Goal: Information Seeking & Learning: Find specific fact

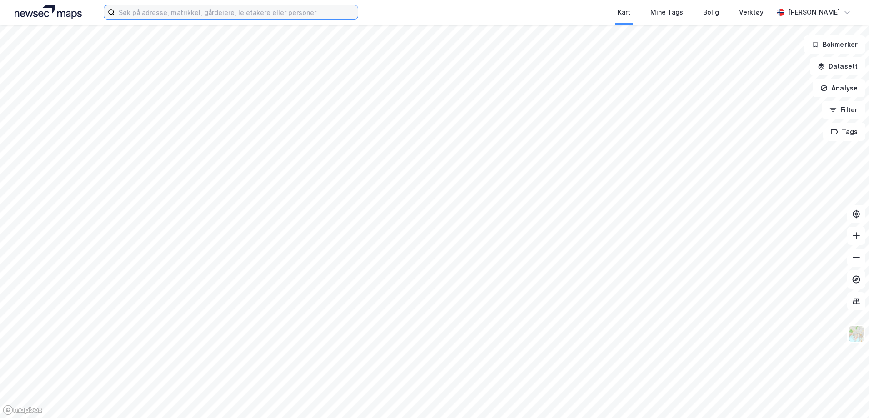
click at [246, 14] on input at bounding box center [236, 12] width 243 height 14
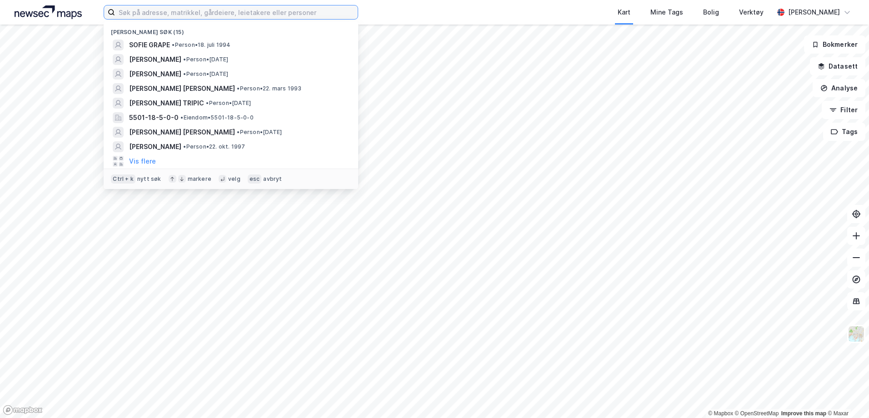
type input "R"
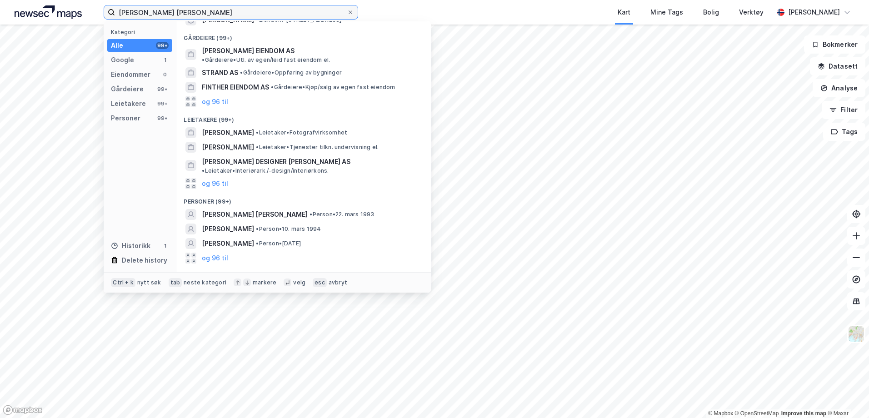
scroll to position [35, 0]
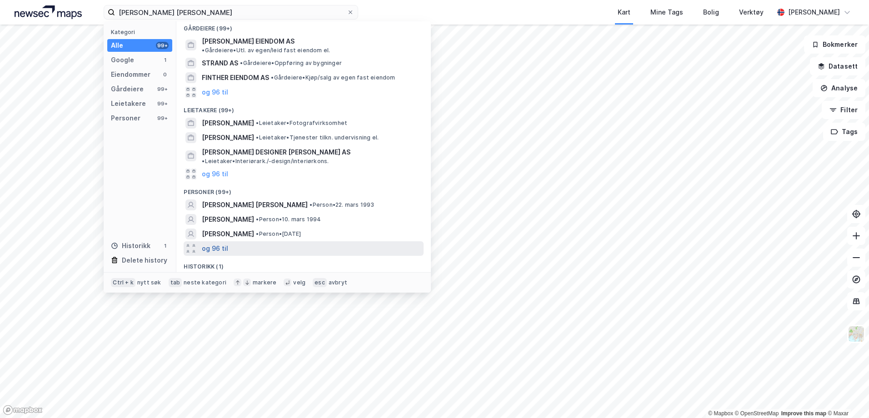
click at [221, 243] on button "og 96 til" at bounding box center [215, 248] width 26 height 11
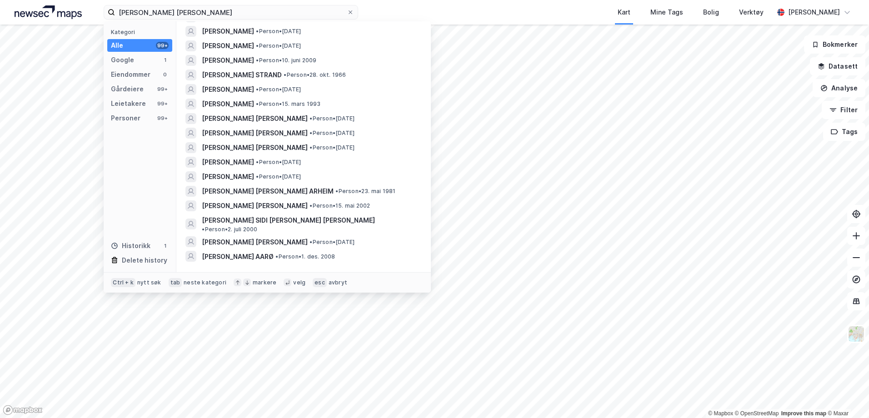
scroll to position [1416, 0]
click at [136, 15] on input "[PERSON_NAME] [PERSON_NAME]" at bounding box center [231, 12] width 232 height 14
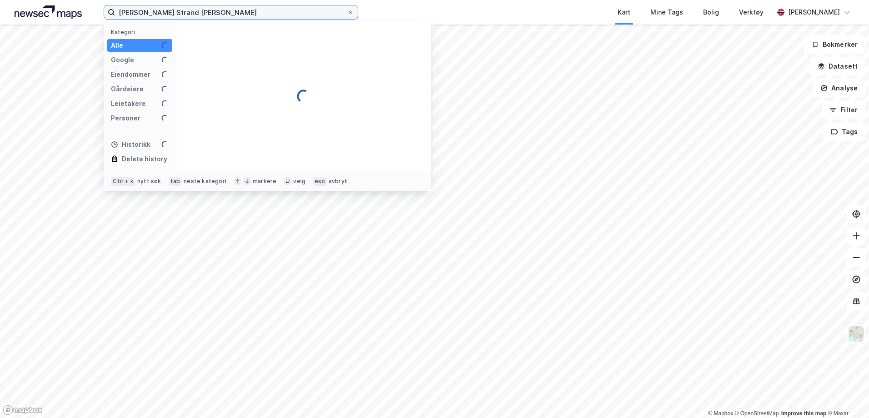
scroll to position [0, 0]
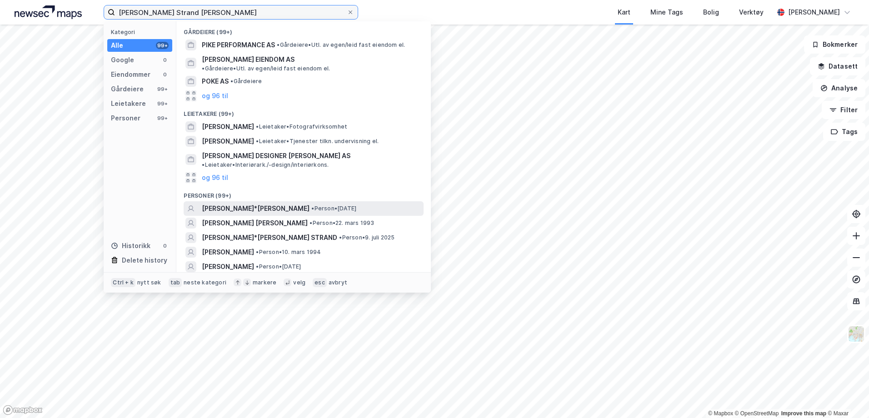
type input "[PERSON_NAME] Strand [PERSON_NAME]"
click at [242, 203] on span "[PERSON_NAME]*[PERSON_NAME]" at bounding box center [256, 208] width 108 height 11
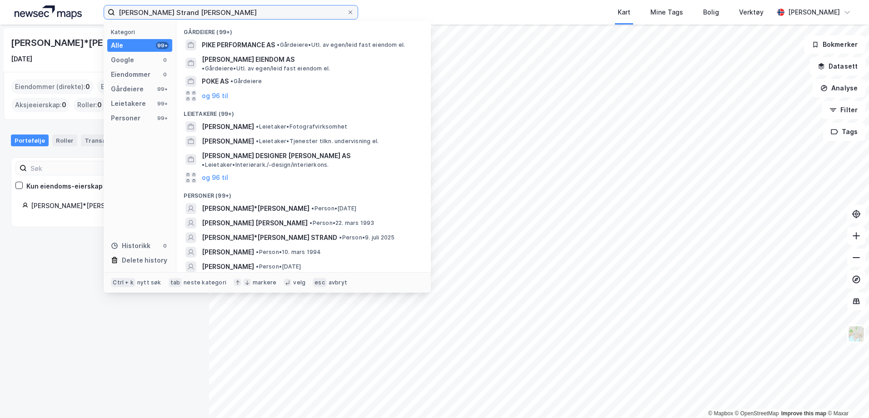
drag, startPoint x: 227, startPoint y: 15, endPoint x: 94, endPoint y: 20, distance: 133.7
click at [94, 20] on div "[PERSON_NAME] Strand [PERSON_NAME] Kategori Alle 99+ Google 0 Eiendommer 0 Gård…" at bounding box center [434, 12] width 869 height 25
click at [67, 66] on div "[PERSON_NAME]*[PERSON_NAME] [DATE]" at bounding box center [105, 50] width 202 height 44
drag, startPoint x: 230, startPoint y: 10, endPoint x: 120, endPoint y: 3, distance: 110.2
click at [120, 3] on div "[PERSON_NAME] Strand [PERSON_NAME] Kategori Alle 99+ Google 0 Eiendommer 0 Gård…" at bounding box center [434, 12] width 869 height 25
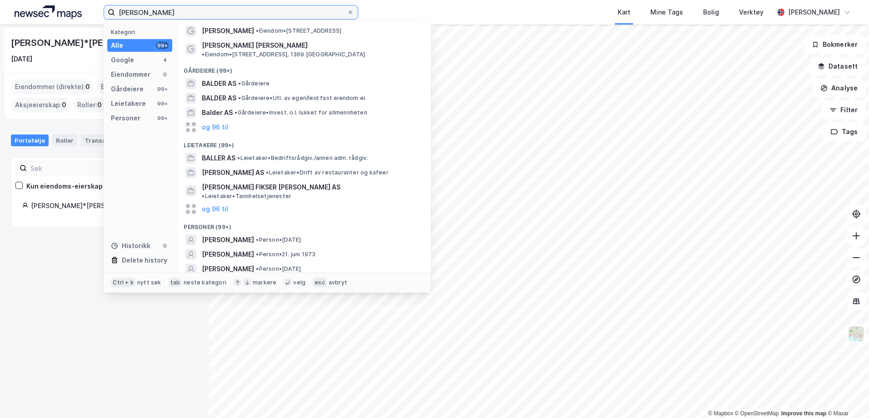
scroll to position [45, 0]
click at [169, 13] on input "[PERSON_NAME]" at bounding box center [231, 12] width 232 height 14
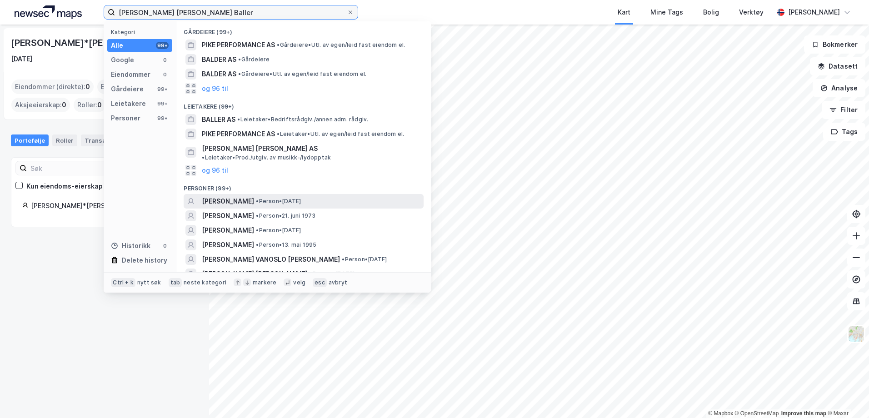
type input "[PERSON_NAME] [PERSON_NAME] Baller"
click at [227, 196] on span "[PERSON_NAME]" at bounding box center [228, 201] width 52 height 11
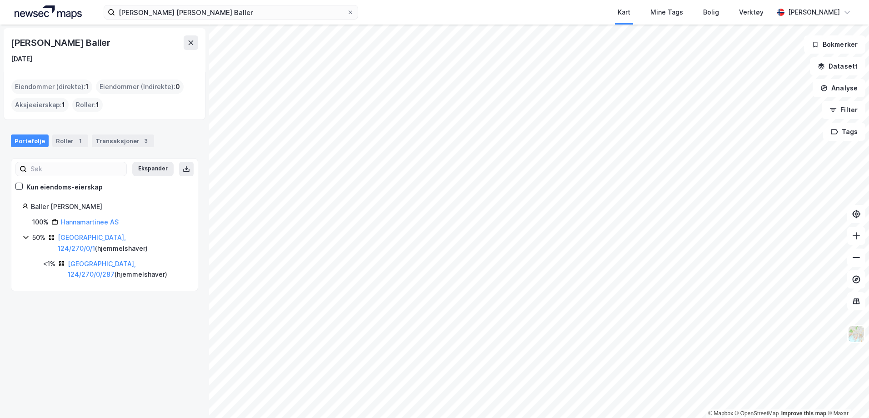
click at [56, 16] on img at bounding box center [48, 12] width 67 height 14
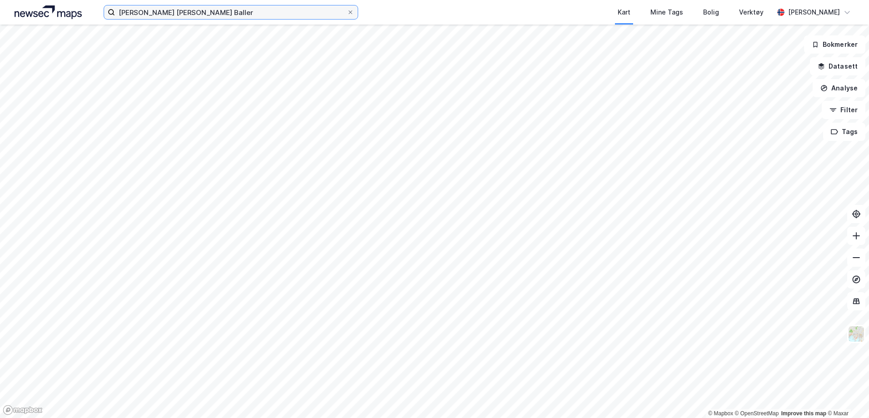
click at [0, 23] on html "[PERSON_NAME] [PERSON_NAME] Baller Kart Mine Tags [PERSON_NAME] Verktøy [PERSON…" at bounding box center [434, 209] width 869 height 418
click at [175, 14] on input at bounding box center [236, 12] width 243 height 14
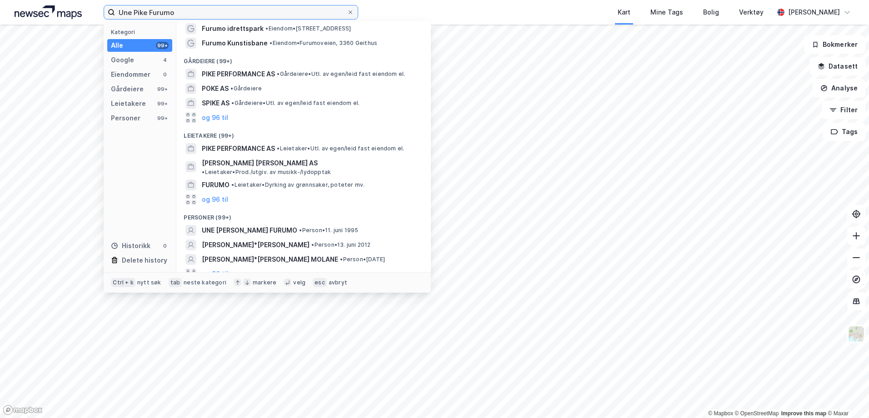
scroll to position [47, 0]
click at [225, 267] on button "og 96 til" at bounding box center [215, 272] width 26 height 11
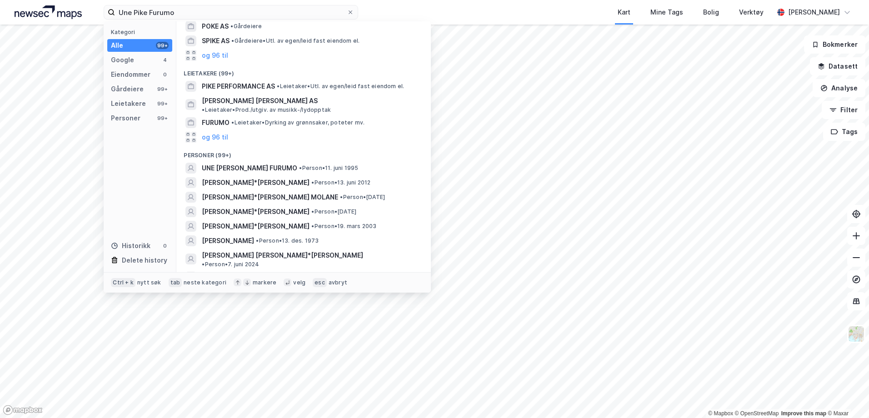
scroll to position [0, 0]
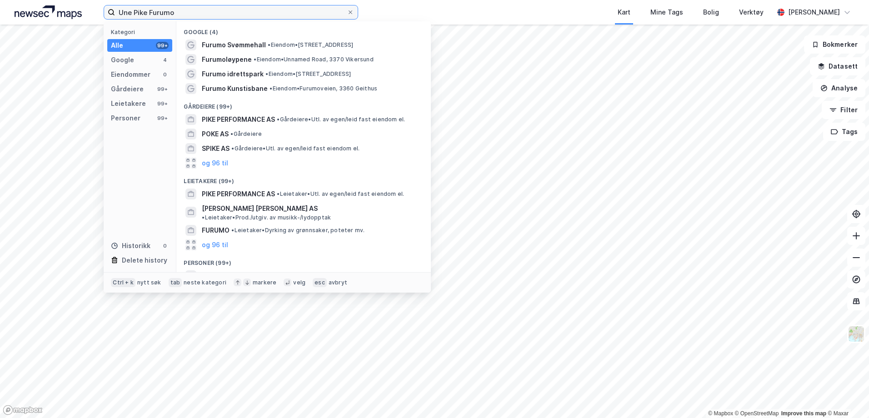
drag, startPoint x: 189, startPoint y: 13, endPoint x: 0, endPoint y: 19, distance: 188.7
click at [0, 19] on html "Une Pike Furumo Kategori Alle 99+ Google 4 Eiendommer 0 Gårdeiere 99+ Leietaker…" at bounding box center [434, 209] width 869 height 418
type input "<"
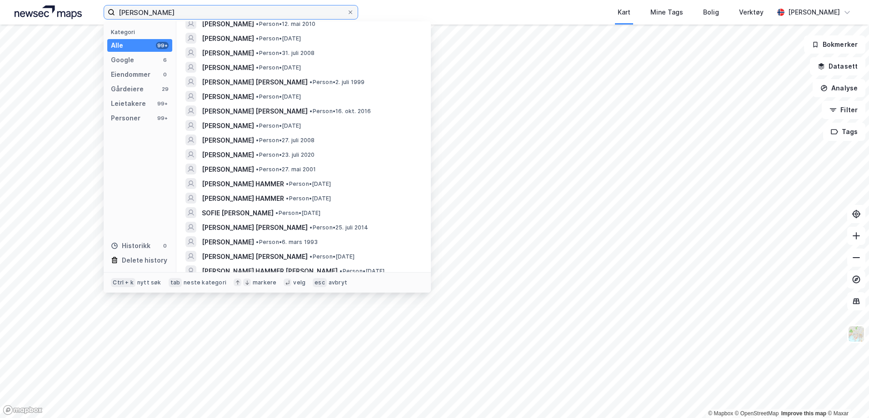
scroll to position [727, 0]
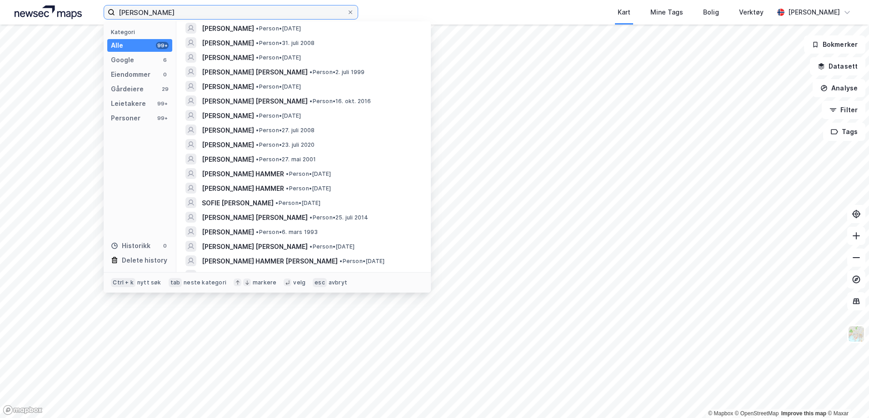
click at [136, 13] on input "Sofie Nyhammer" at bounding box center [231, 12] width 232 height 14
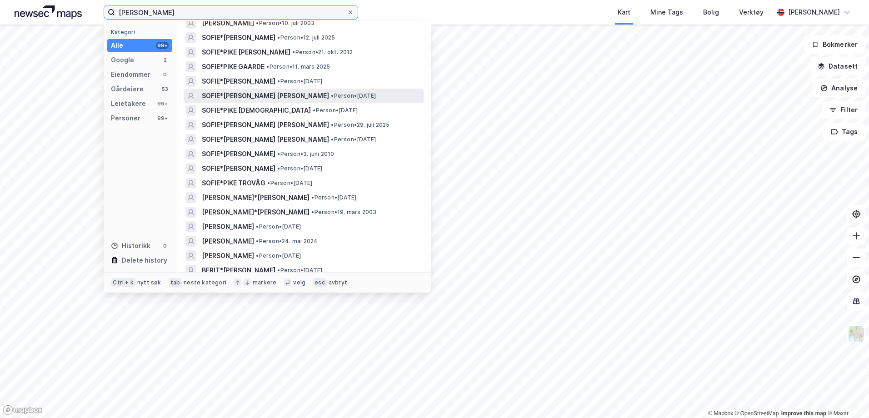
scroll to position [364, 0]
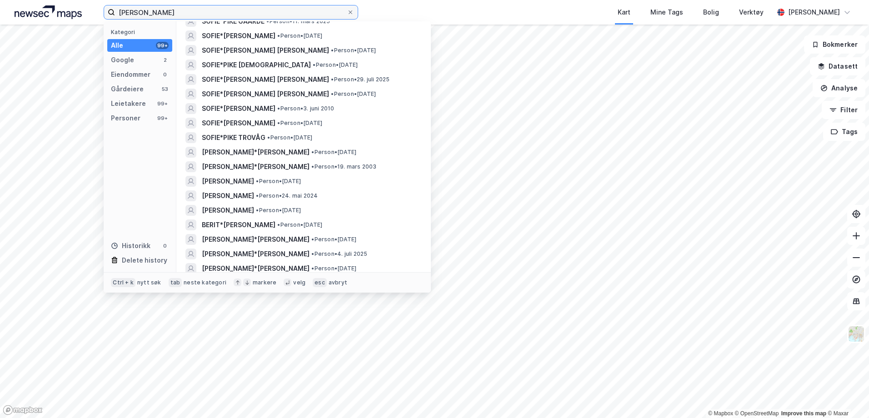
drag, startPoint x: 210, startPoint y: 14, endPoint x: 15, endPoint y: -13, distance: 196.9
click at [15, 0] on html "Sofie Pike Nyhammer Kategori Alle 99+ Google 2 Eiendommer 0 Gårdeiere 53 Leieta…" at bounding box center [434, 209] width 869 height 418
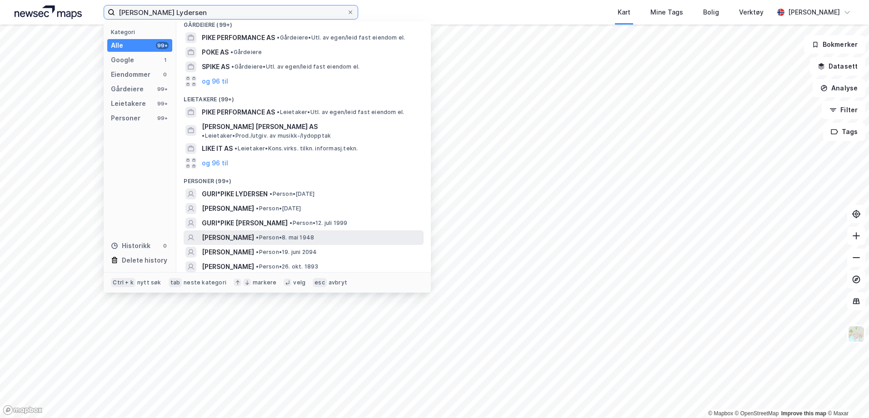
scroll to position [91, 0]
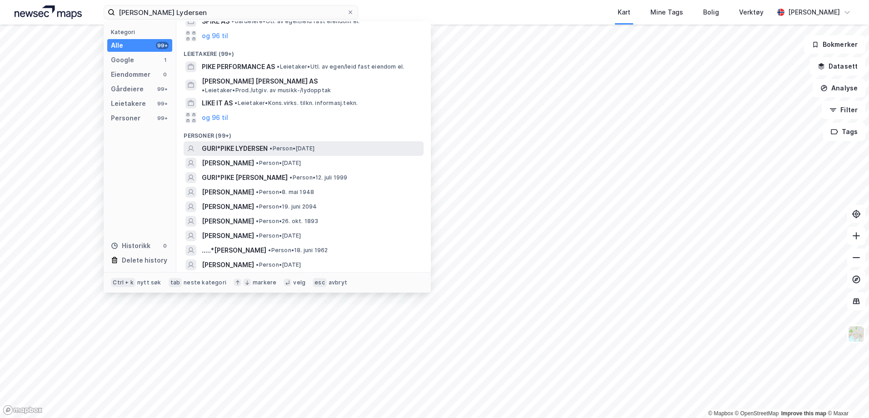
click at [253, 143] on span "GURI*PIKE LYDERSEN" at bounding box center [235, 148] width 66 height 11
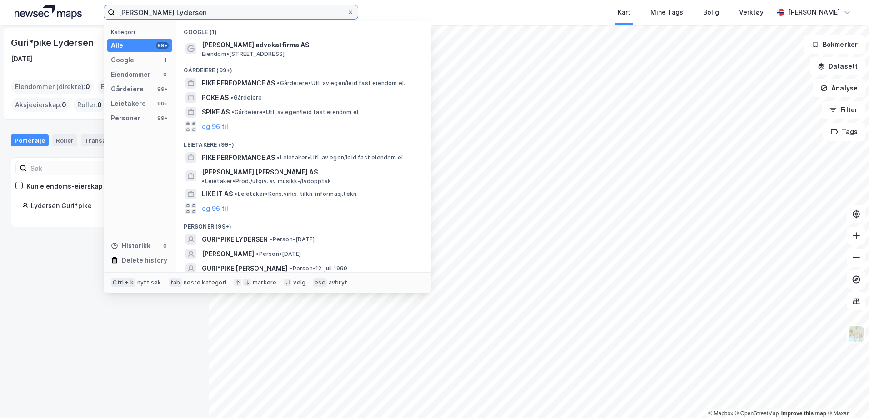
drag, startPoint x: 147, startPoint y: 11, endPoint x: 52, endPoint y: -6, distance: 96.6
click at [52, 0] on html "Guri Pike Lydersen Kategori Alle 99+ Google 1 Eiendommer 0 Gårdeiere 99+ Leieta…" at bounding box center [434, 209] width 869 height 418
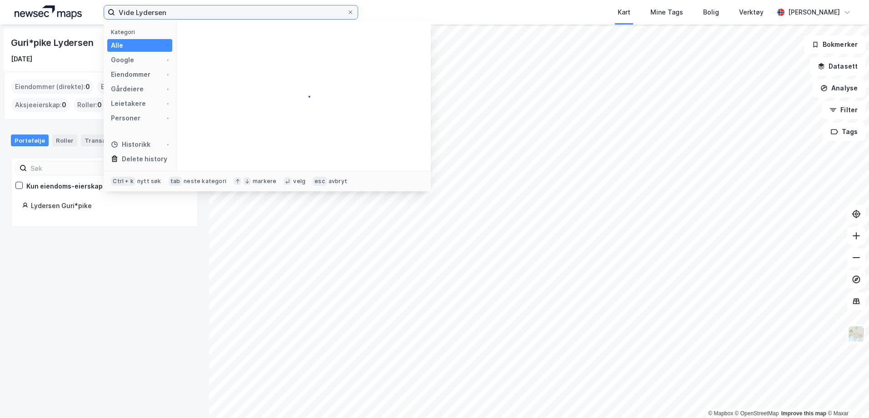
type input "Vilde Lydersen"
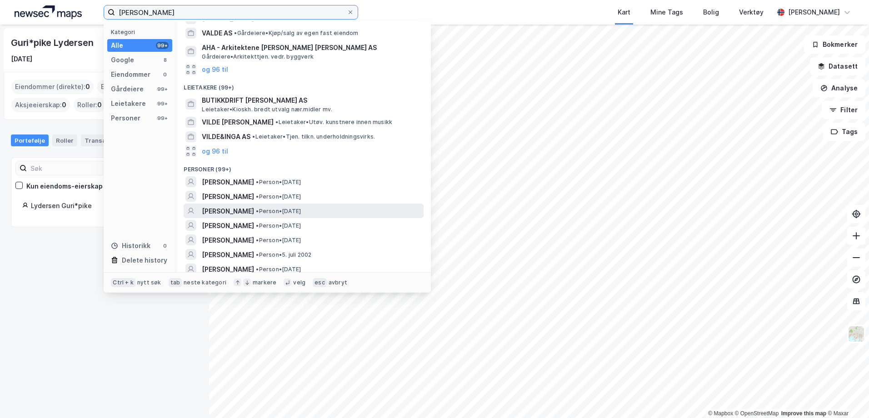
scroll to position [136, 0]
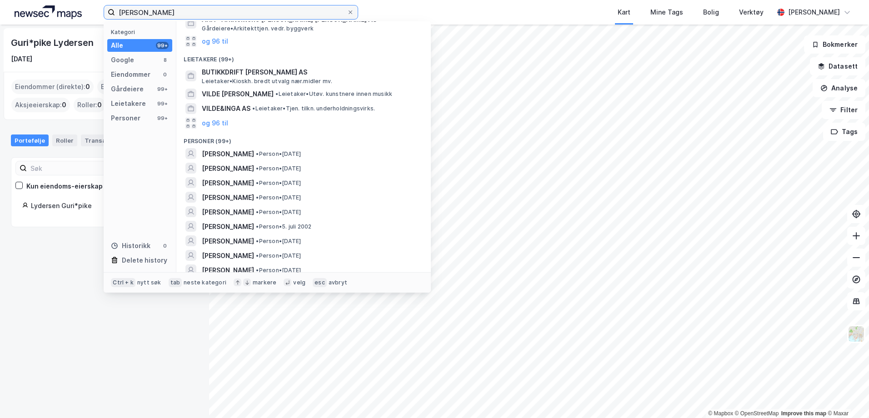
click at [166, 14] on input "Vilde Lydersen" at bounding box center [231, 12] width 232 height 14
drag, startPoint x: 193, startPoint y: 13, endPoint x: 183, endPoint y: 10, distance: 10.9
click at [183, 10] on input "Vilde Lydersen" at bounding box center [231, 12] width 232 height 14
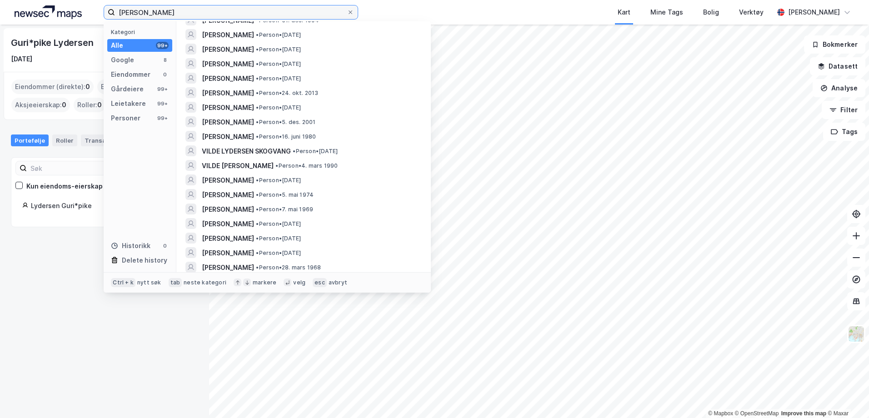
scroll to position [455, 0]
